Goal: Task Accomplishment & Management: Manage account settings

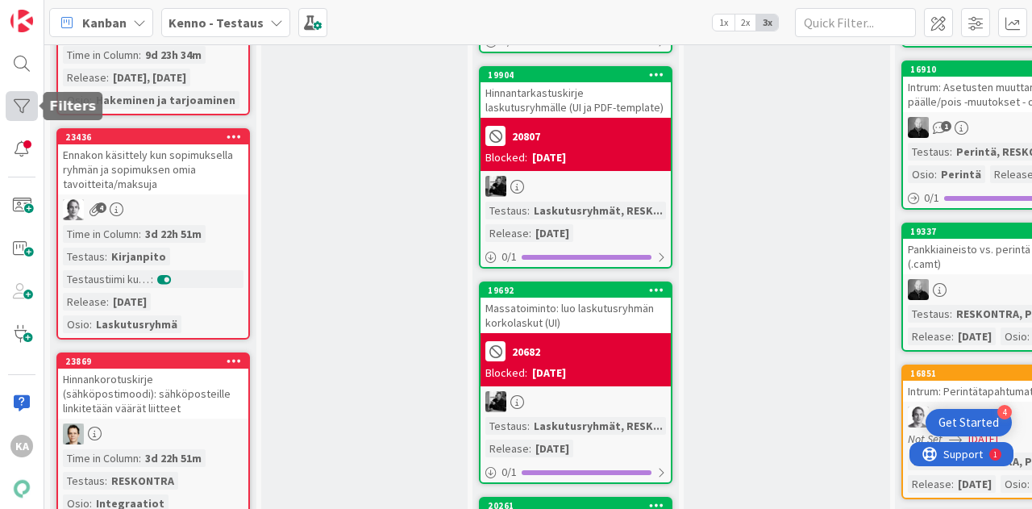
click at [21, 102] on div at bounding box center [22, 106] width 32 height 30
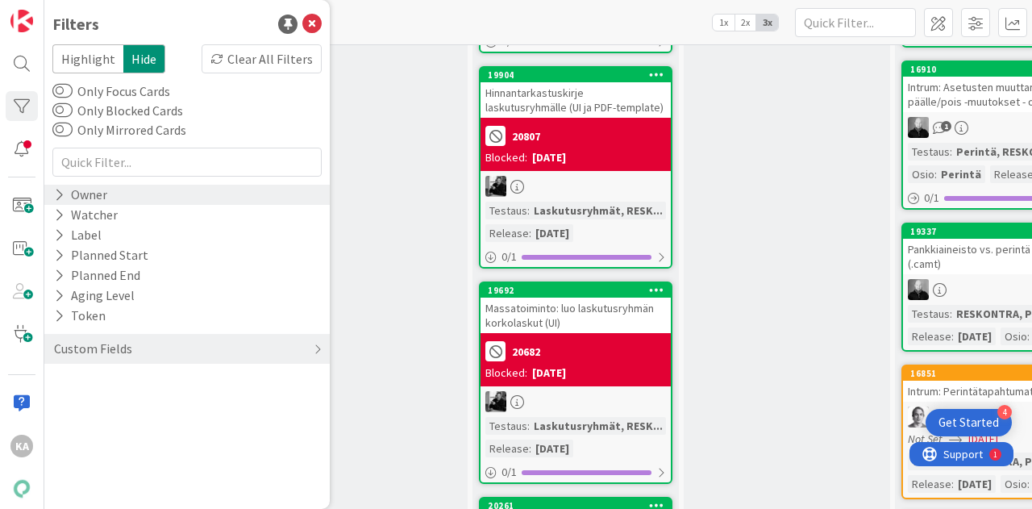
click at [94, 195] on div "Owner" at bounding box center [80, 195] width 56 height 20
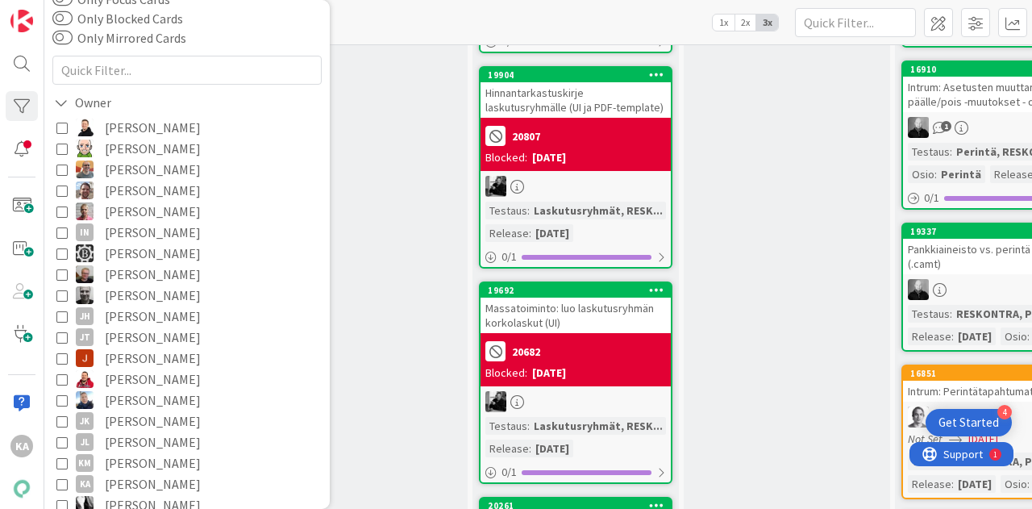
scroll to position [96, 0]
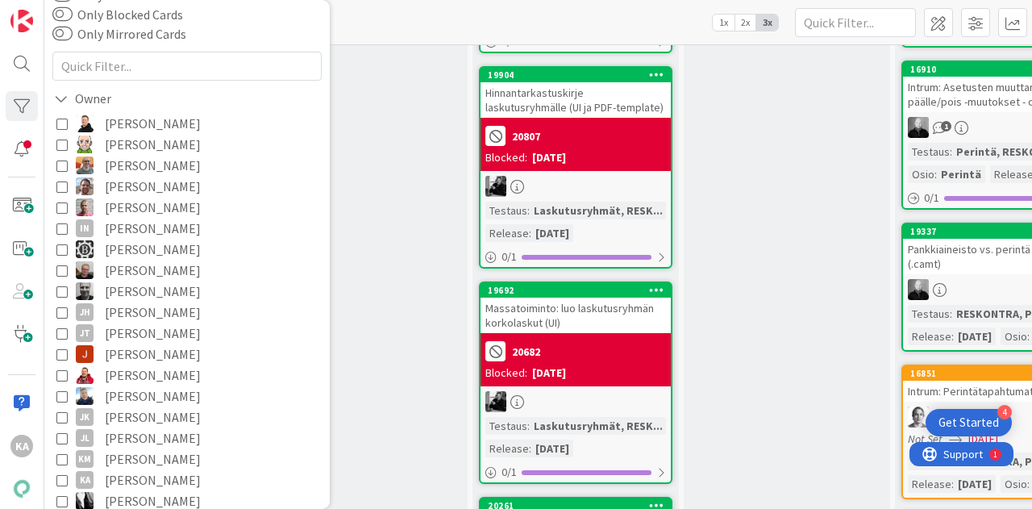
click at [121, 474] on span "[PERSON_NAME]" at bounding box center [153, 479] width 96 height 21
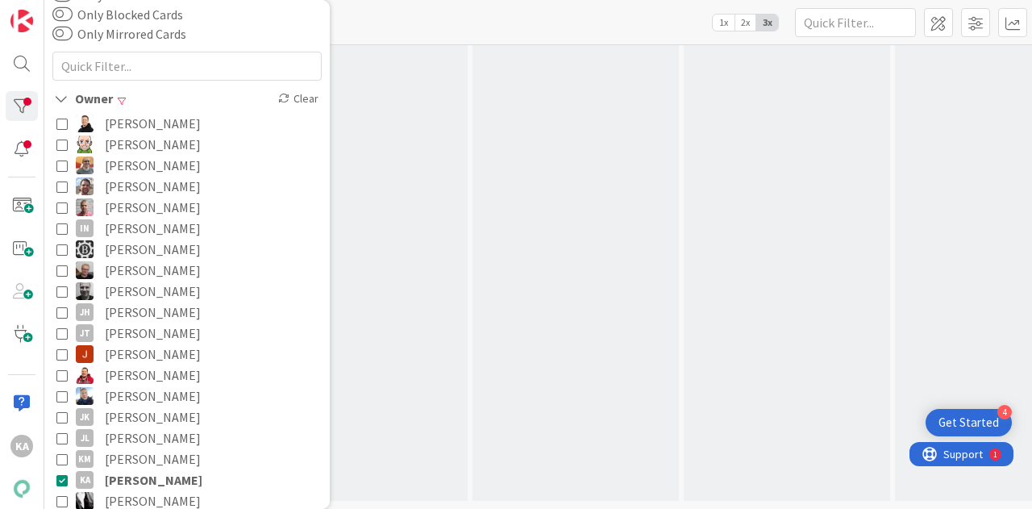
scroll to position [667, 0]
click at [518, 35] on div "[PERSON_NAME] - Testaus 1x 2x 3x" at bounding box center [537, 22] width 987 height 44
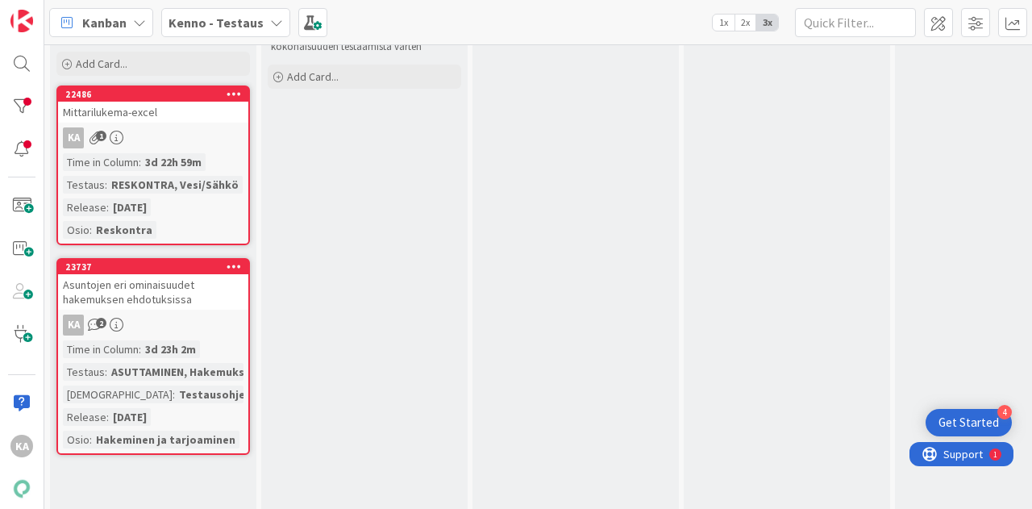
scroll to position [84, 0]
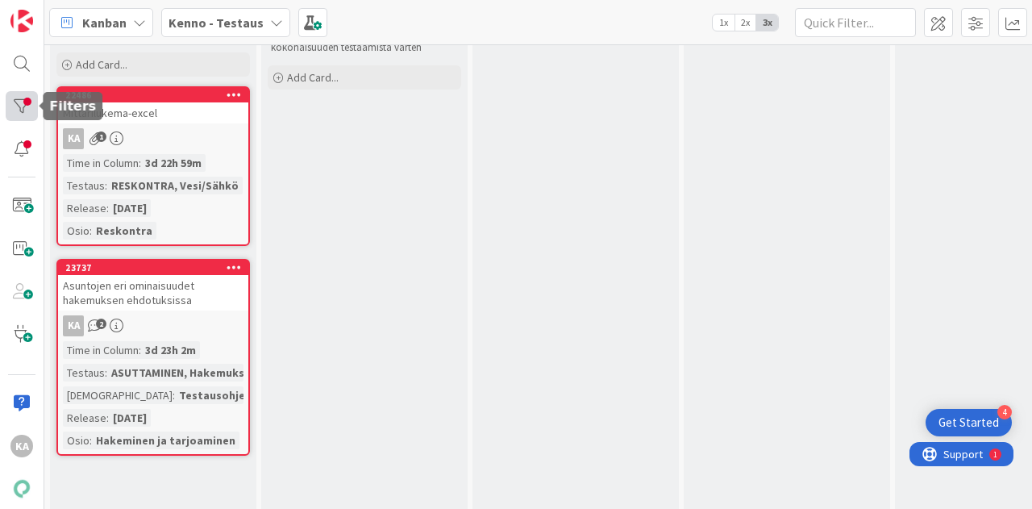
click at [24, 97] on div at bounding box center [22, 106] width 32 height 30
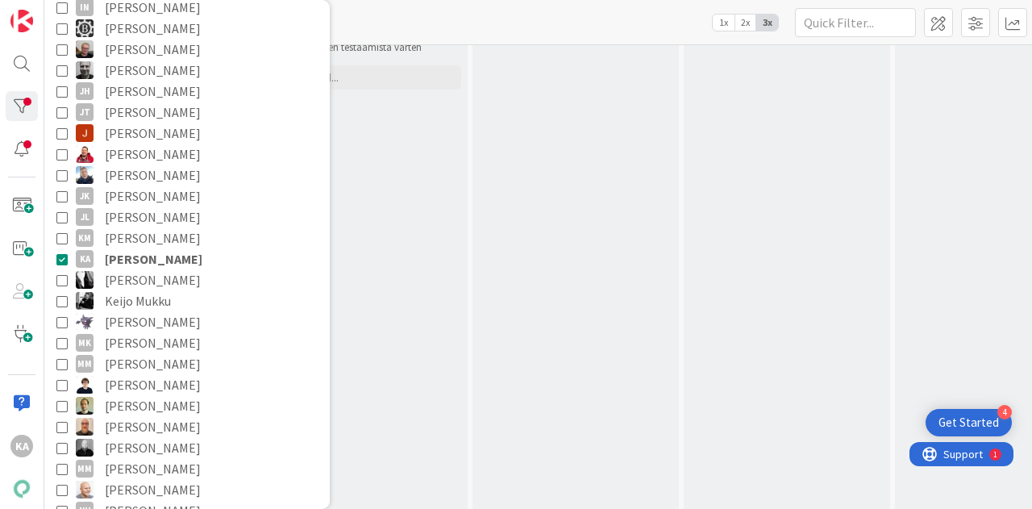
scroll to position [318, 0]
click at [164, 257] on span "[PERSON_NAME]" at bounding box center [154, 257] width 98 height 21
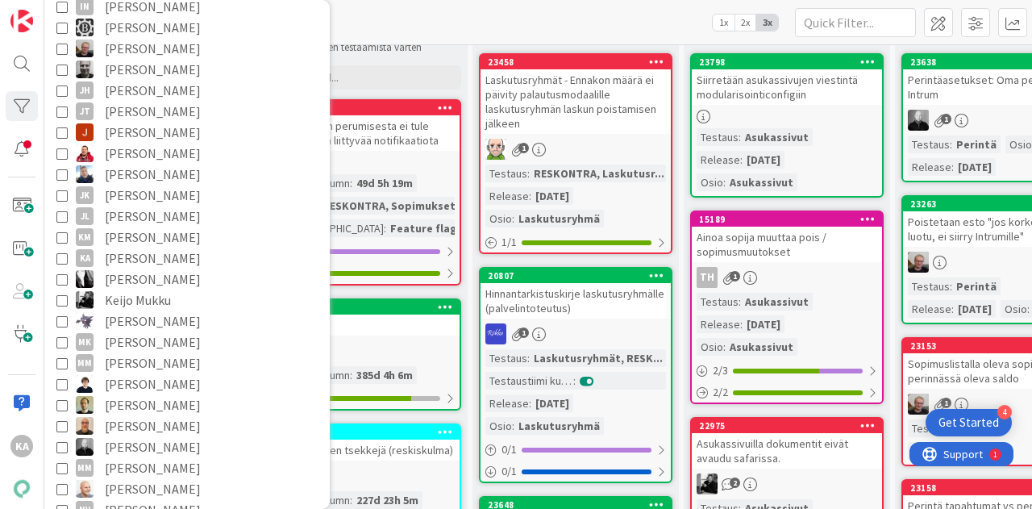
click at [472, 23] on div "[PERSON_NAME] - Testaus 1x 2x 3x" at bounding box center [537, 22] width 987 height 44
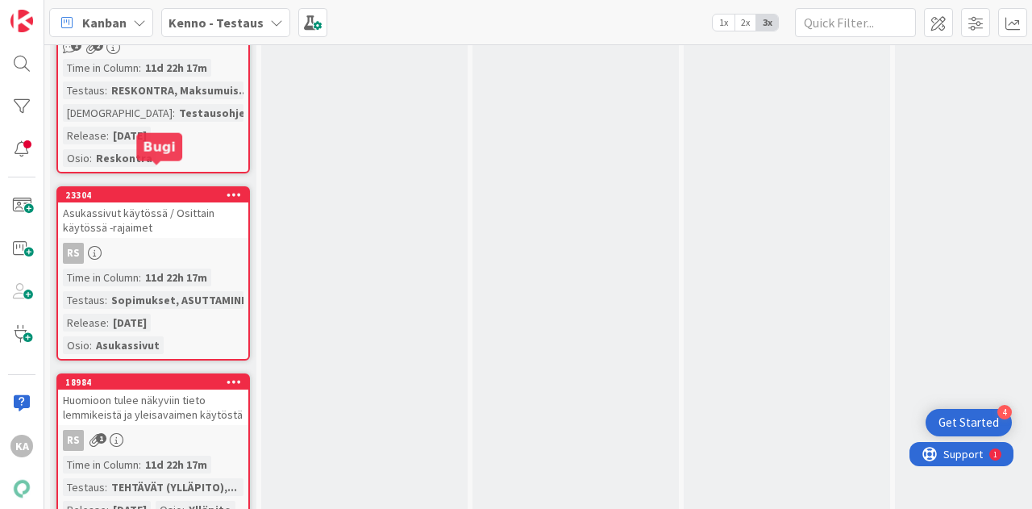
scroll to position [6855, 0]
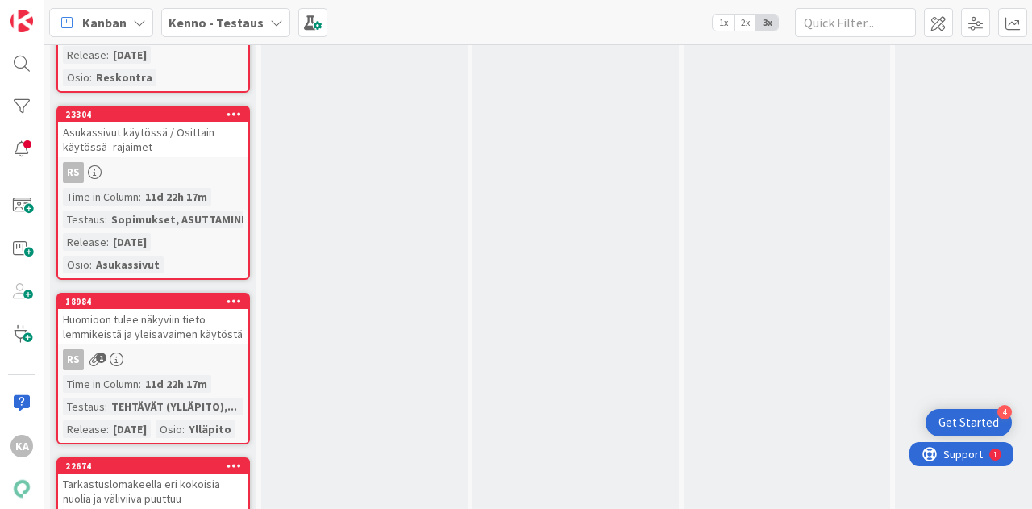
click at [203, 157] on div "Asukassivut käytössä / Osittain käytössä -rajaimet" at bounding box center [153, 139] width 190 height 35
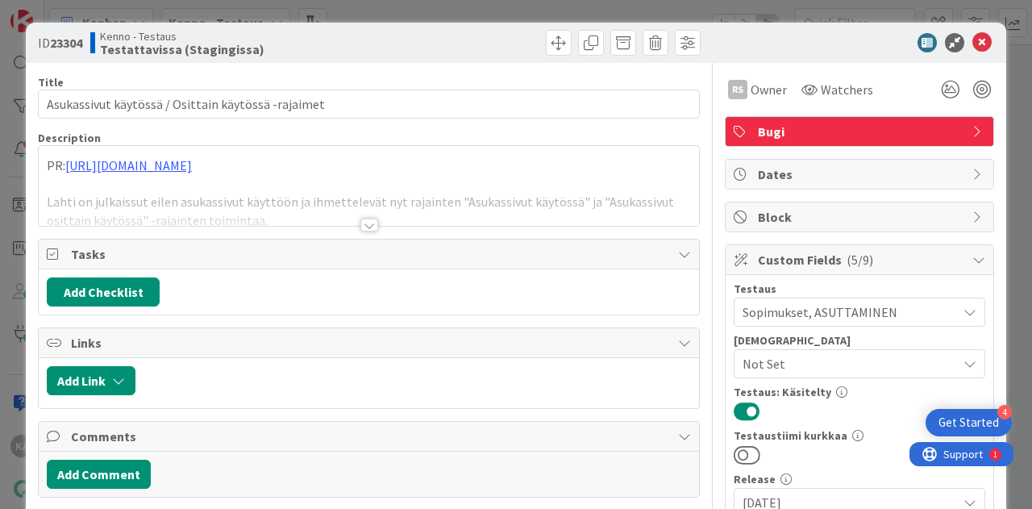
click at [361, 220] on div at bounding box center [369, 224] width 18 height 13
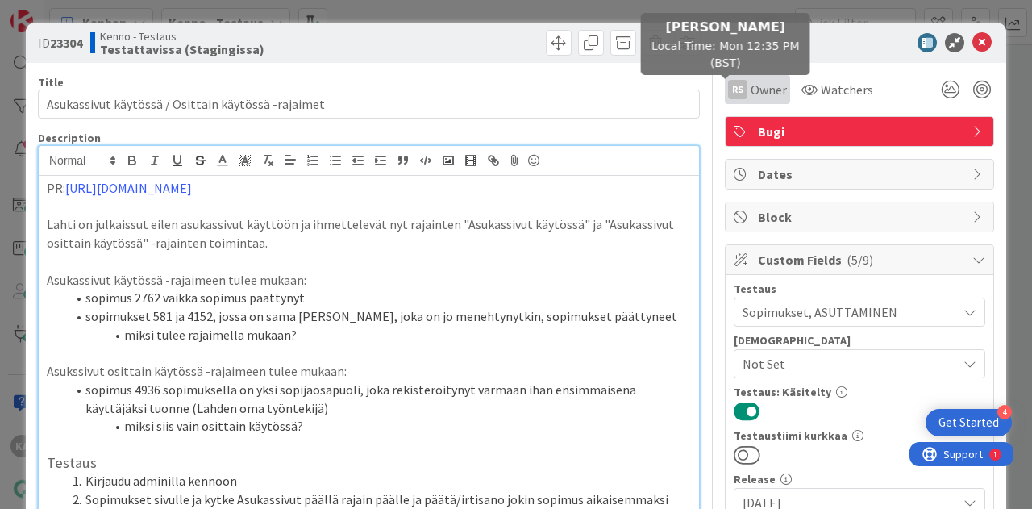
click at [728, 81] on div "RS" at bounding box center [737, 89] width 19 height 19
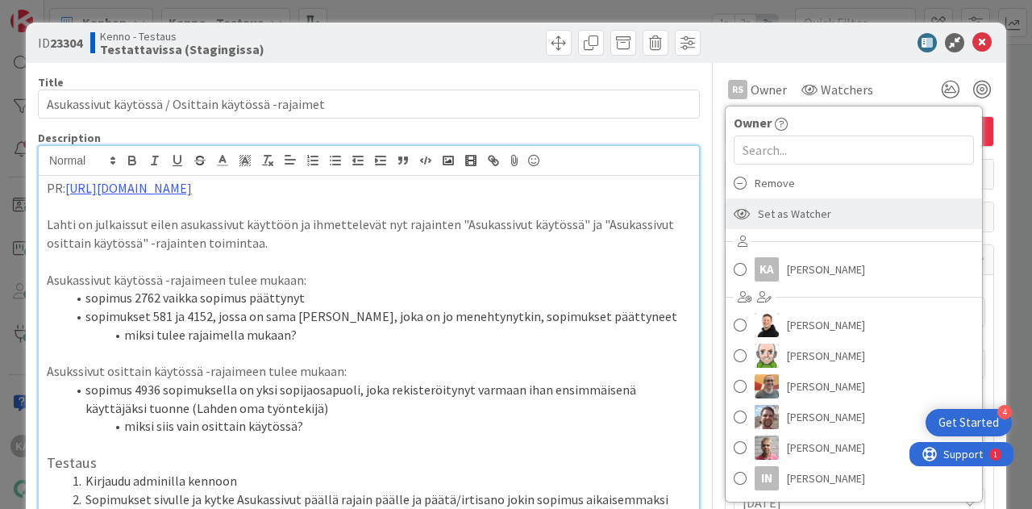
click at [796, 214] on span "Set as Watcher" at bounding box center [794, 214] width 73 height 24
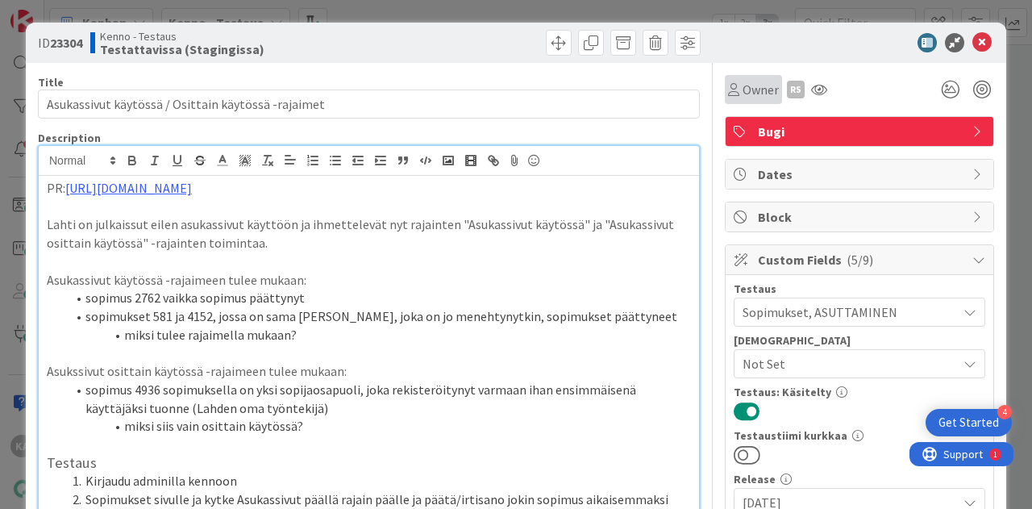
click at [742, 91] on span "Owner" at bounding box center [760, 89] width 36 height 19
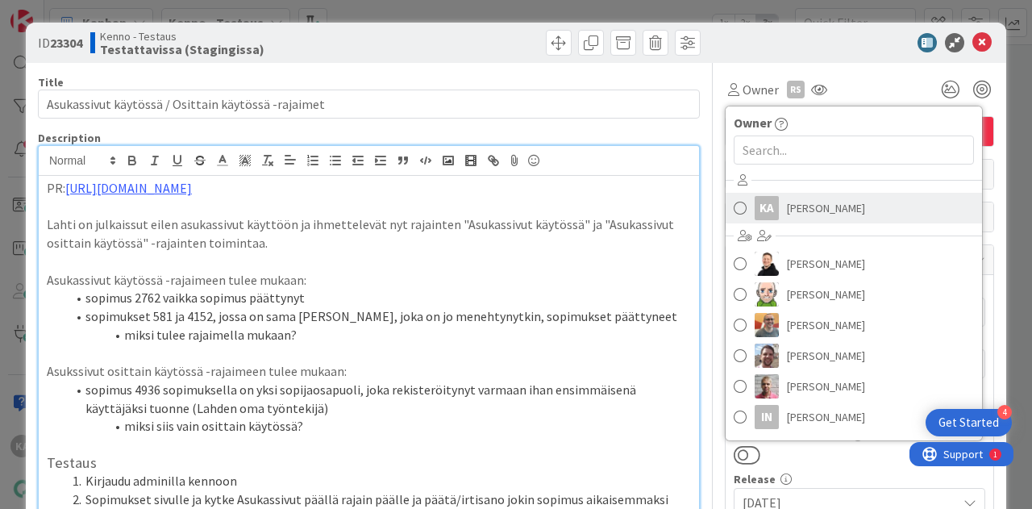
click at [805, 207] on span "[PERSON_NAME]" at bounding box center [826, 208] width 78 height 24
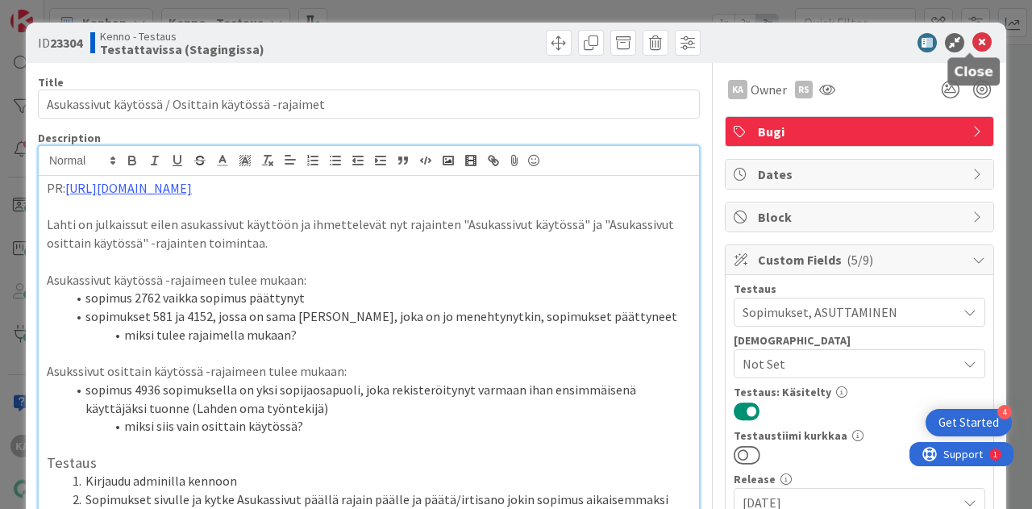
click at [972, 37] on icon at bounding box center [981, 42] width 19 height 19
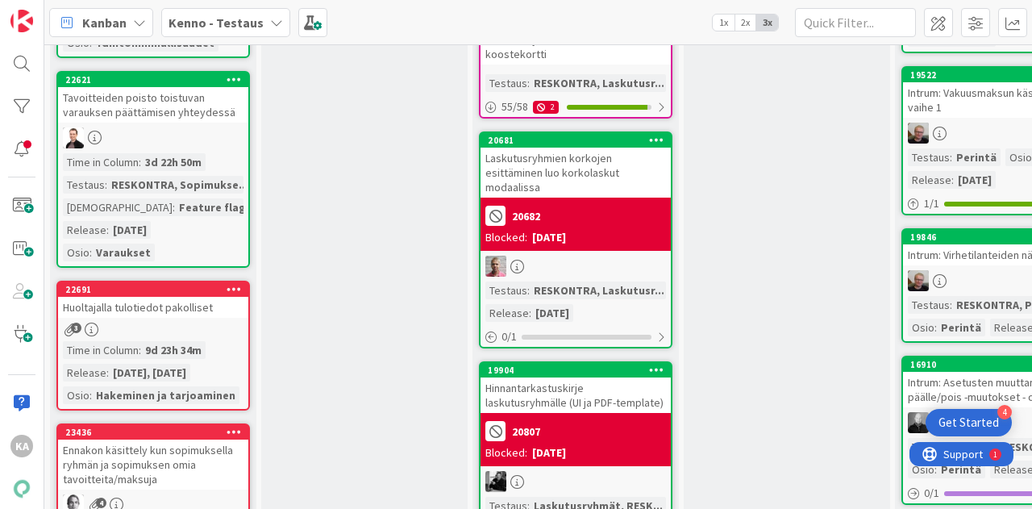
scroll to position [2260, 0]
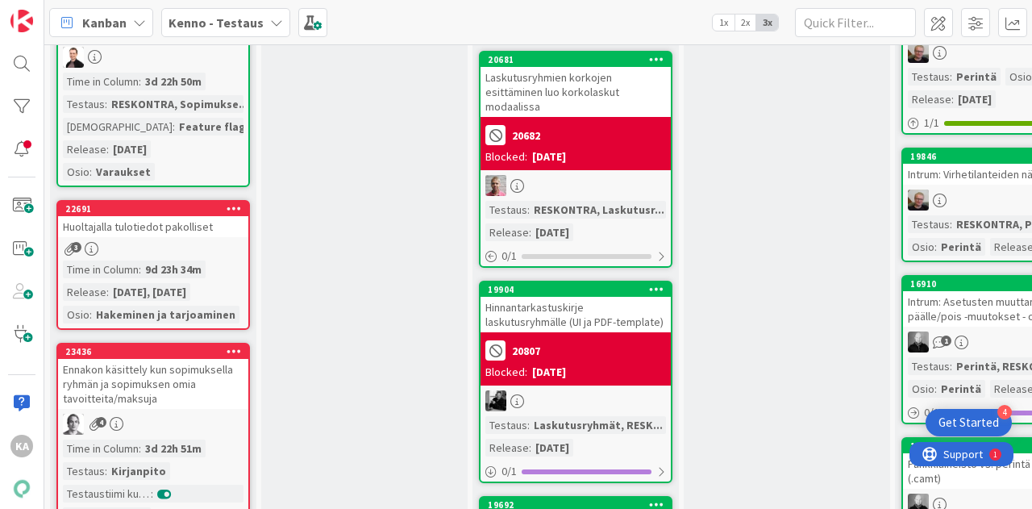
click at [146, 234] on div "Huoltajalla tulotiedot pakolliset" at bounding box center [153, 226] width 190 height 21
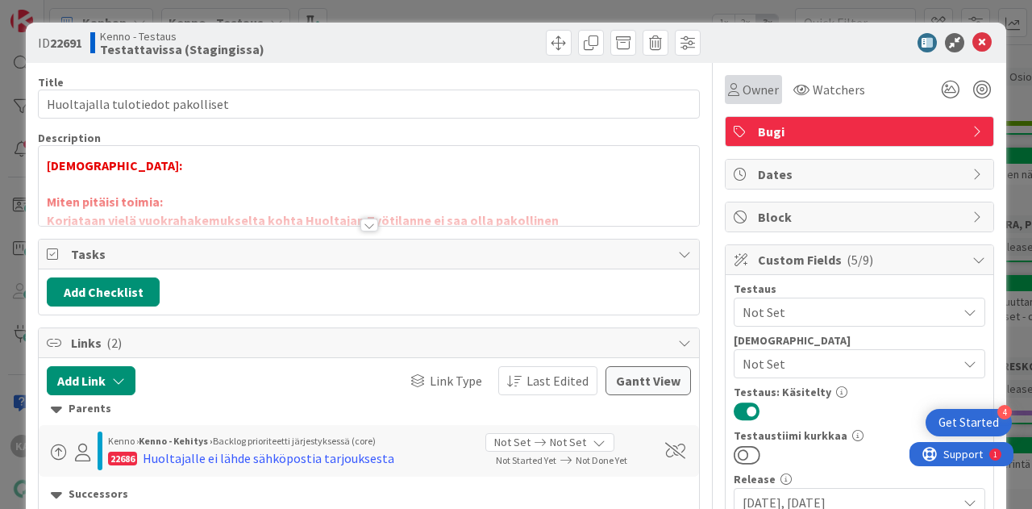
click at [761, 93] on span "Owner" at bounding box center [760, 89] width 36 height 19
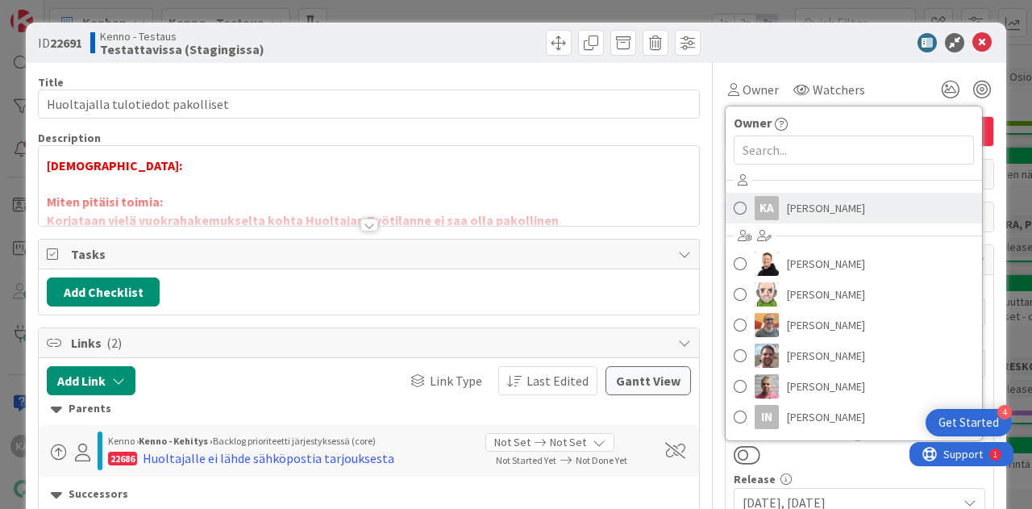
click at [819, 198] on span "[PERSON_NAME]" at bounding box center [826, 208] width 78 height 24
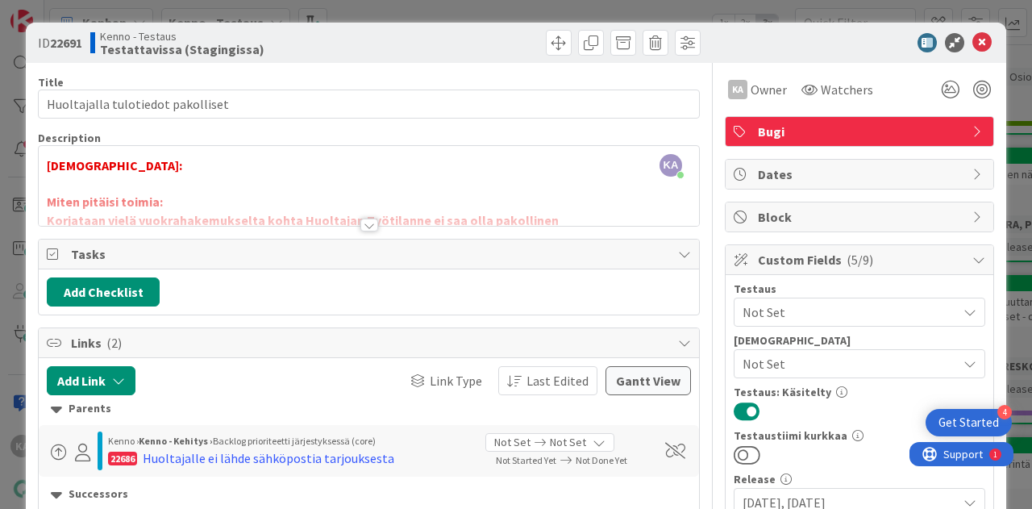
click at [364, 220] on div at bounding box center [369, 224] width 18 height 13
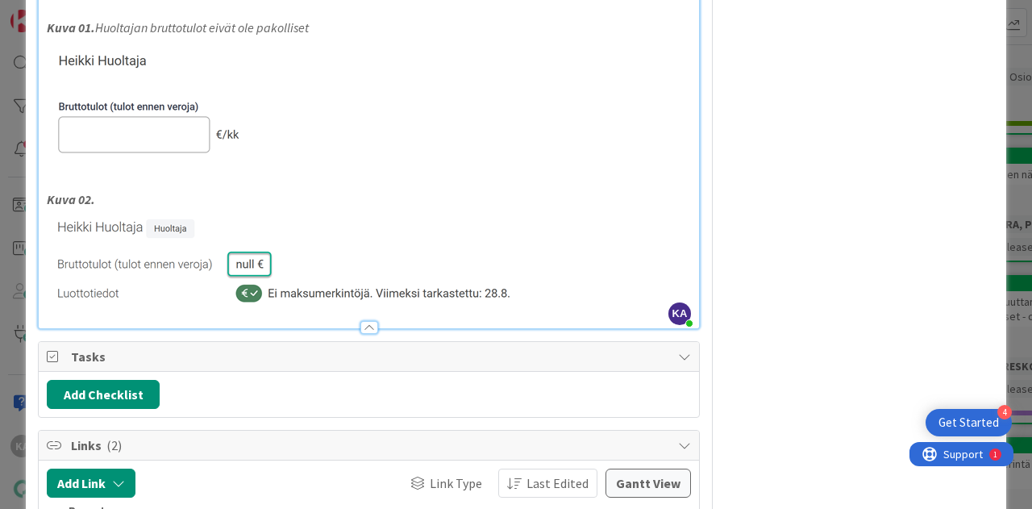
scroll to position [1370, 0]
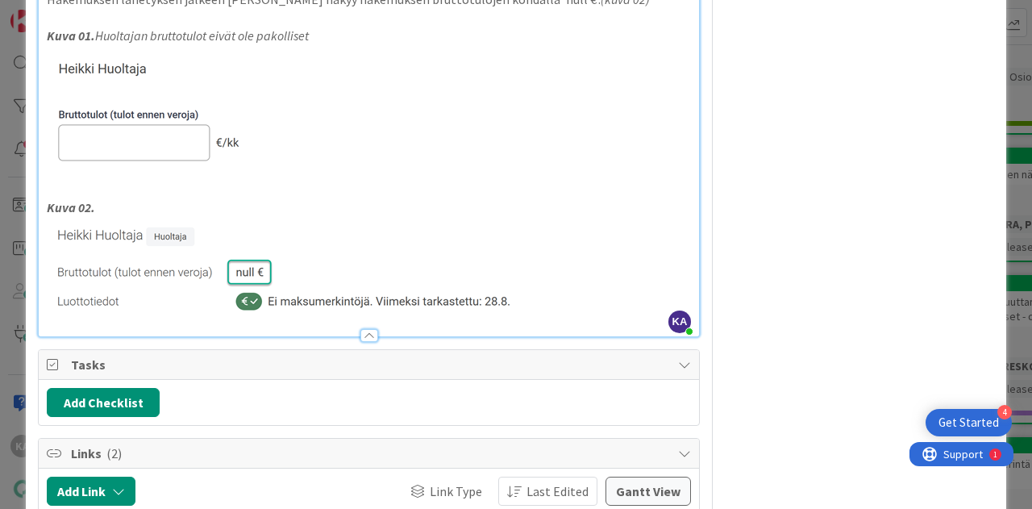
click at [597, 289] on p at bounding box center [369, 268] width 644 height 103
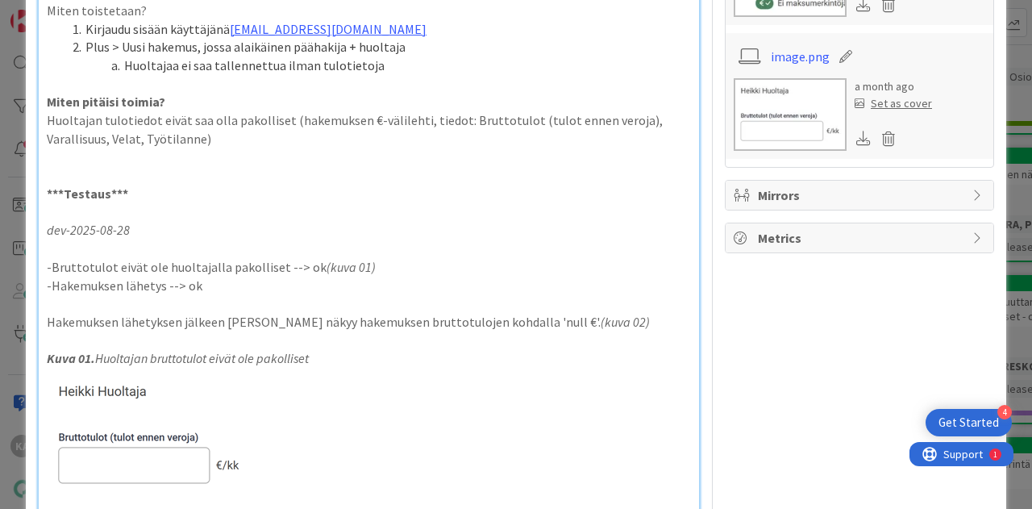
scroll to position [725, 0]
